Goal: Task Accomplishment & Management: Manage account settings

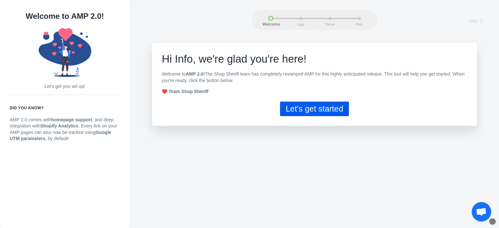
click at [307, 111] on button "Let's get started" at bounding box center [314, 109] width 69 height 15
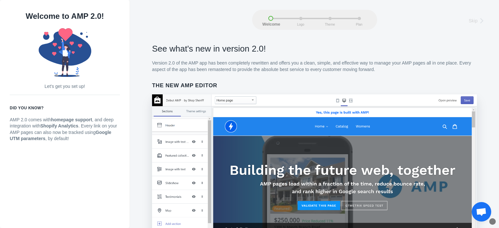
scroll to position [530, 0]
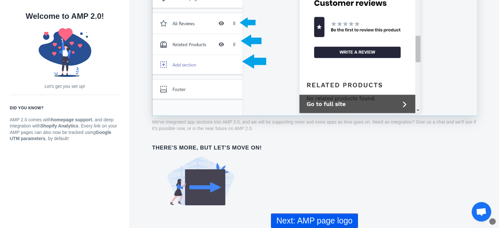
click at [332, 216] on button "Next: AMP page logo" at bounding box center [314, 221] width 87 height 15
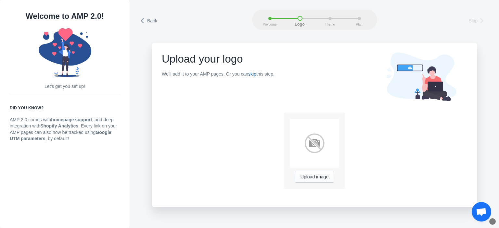
click at [256, 77] on link "skip" at bounding box center [252, 73] width 8 height 5
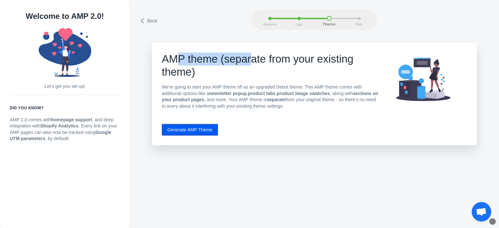
drag, startPoint x: 204, startPoint y: 63, endPoint x: 279, endPoint y: 64, distance: 75.0
click at [279, 64] on h1 "AMP theme (separate from your existing theme)" at bounding box center [271, 66] width 218 height 26
click at [307, 63] on h1 "AMP theme (separate from your existing theme)" at bounding box center [271, 66] width 218 height 26
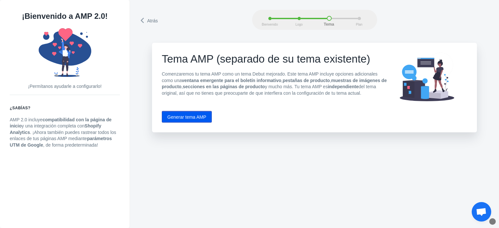
click at [203, 208] on div "Atrás Bienvenido Logo Tema Plan Atrás Bienvenido Logo Tema Plan Tema AMP (separ…" at bounding box center [314, 114] width 369 height 228
click at [153, 19] on font "Atrás" at bounding box center [152, 20] width 11 height 5
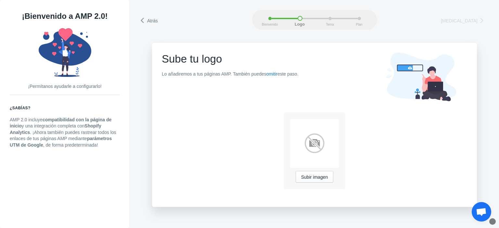
click at [153, 19] on font "Atrás" at bounding box center [152, 20] width 11 height 5
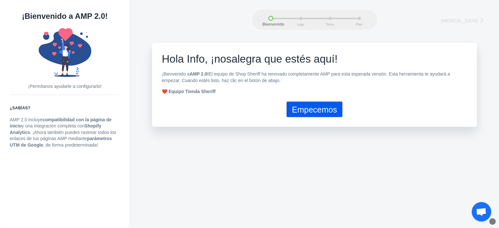
drag, startPoint x: 167, startPoint y: 74, endPoint x: 424, endPoint y: 83, distance: 256.7
click at [424, 83] on p "¡Bienvenido a AMP 2.0! El equipo de Shop Sheriff ha renovado completamente AMP …" at bounding box center [314, 77] width 305 height 13
click at [322, 109] on font "Empecemos" at bounding box center [314, 109] width 45 height 9
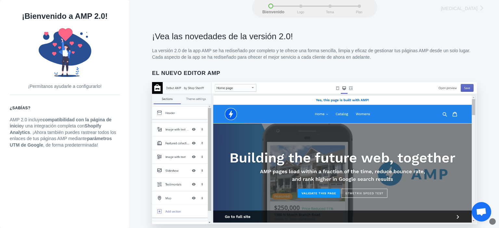
click at [471, 4] on link "[MEDICAL_DATA]" at bounding box center [464, 8] width 47 height 9
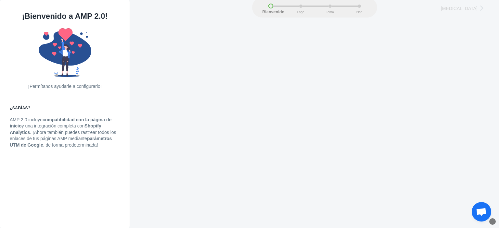
scroll to position [8, 0]
click at [472, 8] on div "Bienvenido Logo Tema Plan [MEDICAL_DATA]" at bounding box center [314, 12] width 349 height 20
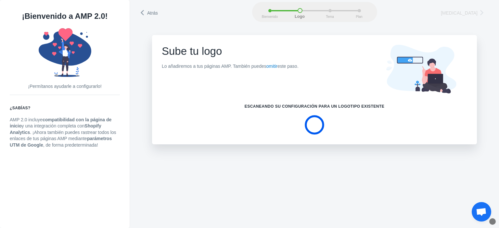
scroll to position [0, 0]
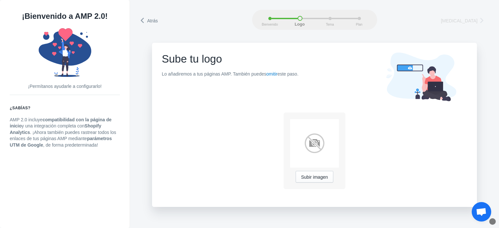
click at [470, 18] on font "[MEDICAL_DATA]" at bounding box center [459, 20] width 37 height 5
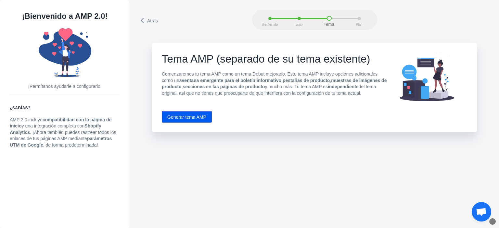
click at [179, 119] on font "Generar tema AMP" at bounding box center [186, 117] width 39 height 5
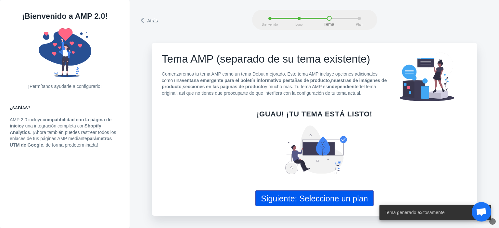
click at [300, 198] on font "Siguiente: Seleccione un plan" at bounding box center [314, 198] width 107 height 9
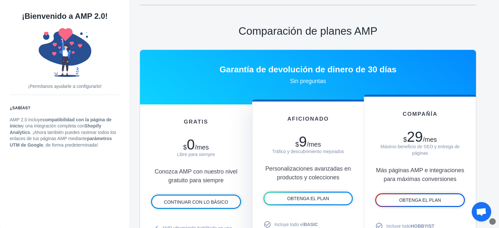
scroll to position [390, 0]
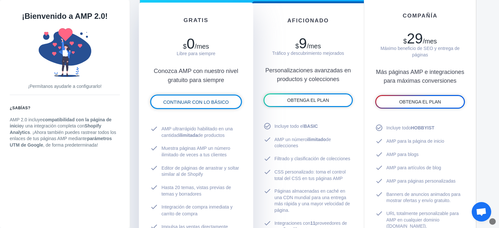
click at [193, 100] on font "CONTINUAR CON LO BÁSICO" at bounding box center [196, 102] width 66 height 5
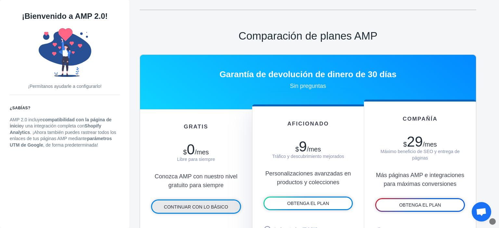
scroll to position [58, 0]
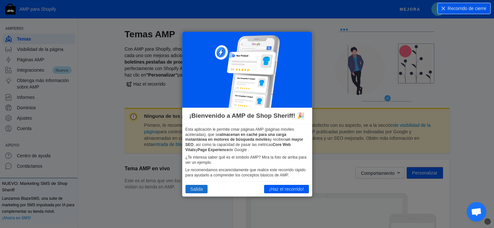
click at [196, 192] on button "Salida" at bounding box center [196, 189] width 22 height 8
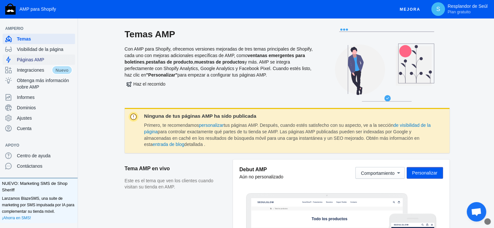
click at [39, 60] on font "Páginas AMP" at bounding box center [30, 59] width 27 height 5
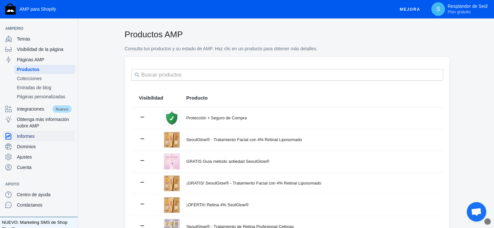
click at [36, 137] on span "Informes" at bounding box center [45, 136] width 56 height 6
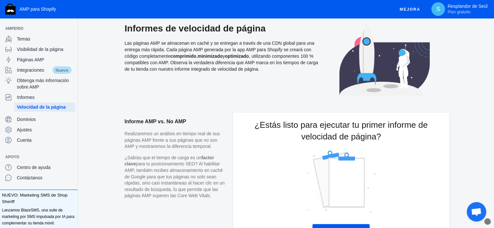
scroll to position [52, 0]
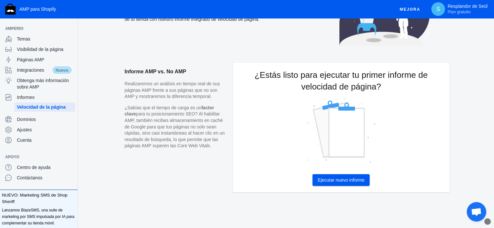
click at [352, 181] on font "Ejecutar nuevo informe" at bounding box center [341, 180] width 47 height 5
click at [339, 181] on font "Ejecutar nuevo informe" at bounding box center [341, 180] width 47 height 5
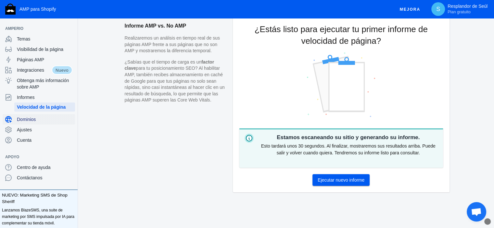
click at [35, 119] on font "Dominios" at bounding box center [26, 119] width 19 height 5
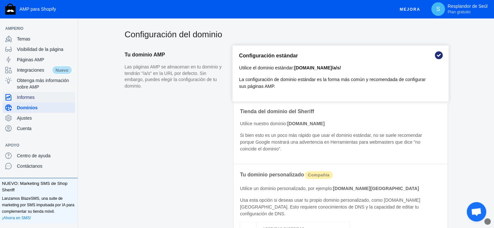
click at [45, 98] on span "Informes" at bounding box center [45, 97] width 56 height 6
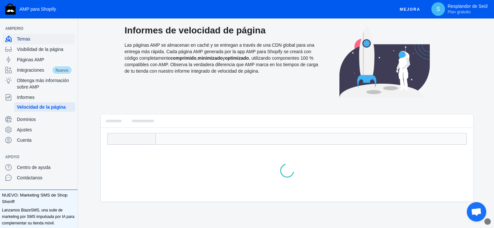
click at [27, 36] on font "Temas" at bounding box center [23, 38] width 13 height 5
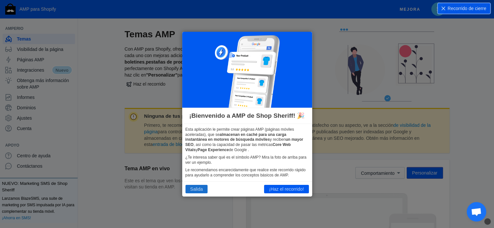
click at [195, 187] on font "Salida" at bounding box center [196, 188] width 13 height 5
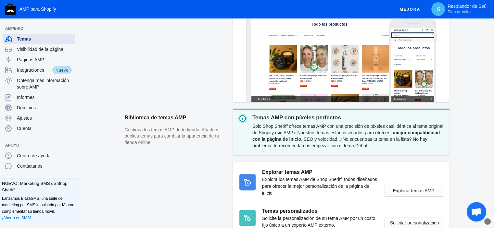
scroll to position [238, 0]
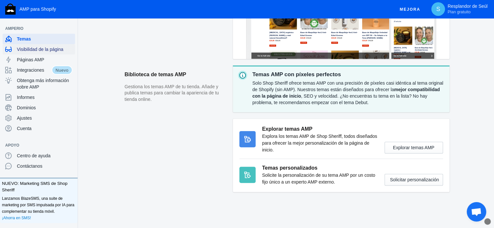
click at [36, 52] on font "Visibilidad de la página" at bounding box center [40, 49] width 46 height 5
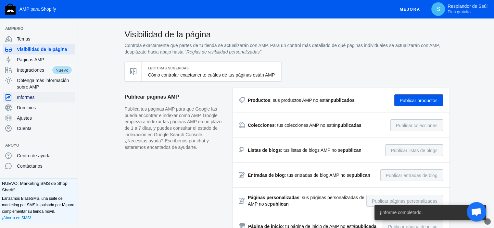
click at [28, 99] on font "Informes" at bounding box center [26, 97] width 18 height 5
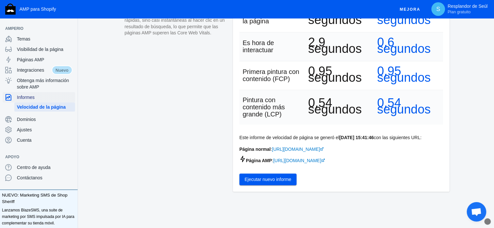
scroll to position [173, 0]
click at [307, 161] on font "[URL][DOMAIN_NAME]" at bounding box center [297, 160] width 48 height 5
click at [42, 132] on span "Ajustes" at bounding box center [45, 130] width 56 height 6
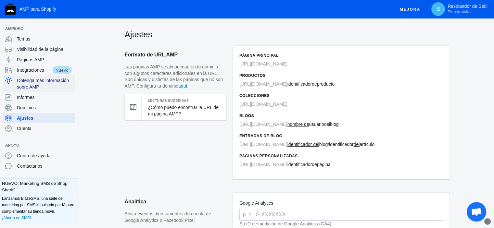
click at [26, 85] on font "Obtenga más información sobre AMP" at bounding box center [43, 84] width 52 height 12
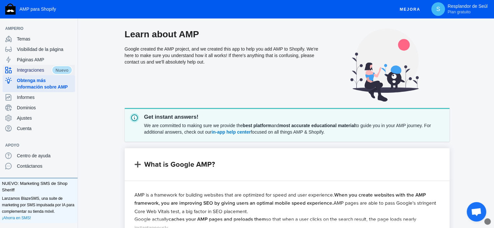
click at [26, 68] on font "Integraciones" at bounding box center [30, 70] width 27 height 5
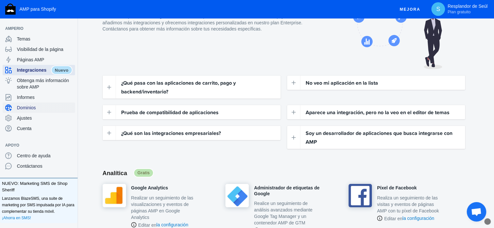
scroll to position [32, 0]
click at [34, 61] on font "Páginas AMP" at bounding box center [30, 59] width 27 height 5
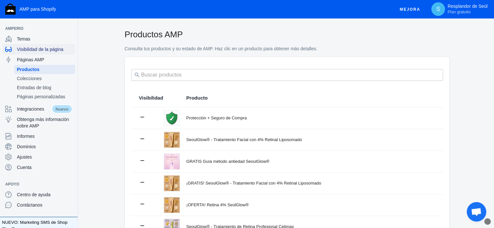
click at [26, 50] on font "Visibilidad de la página" at bounding box center [40, 49] width 46 height 5
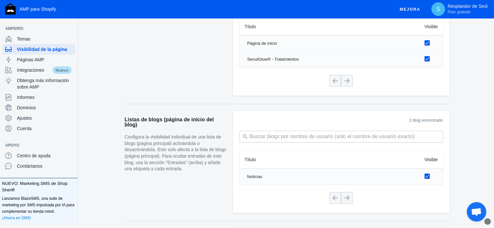
scroll to position [481, 0]
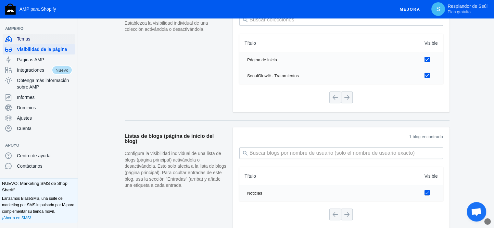
click at [40, 37] on span "Temas" at bounding box center [45, 39] width 56 height 6
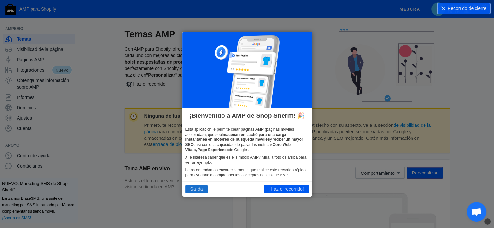
click at [196, 187] on font "Salida" at bounding box center [196, 188] width 13 height 5
